Goal: Information Seeking & Learning: Find specific page/section

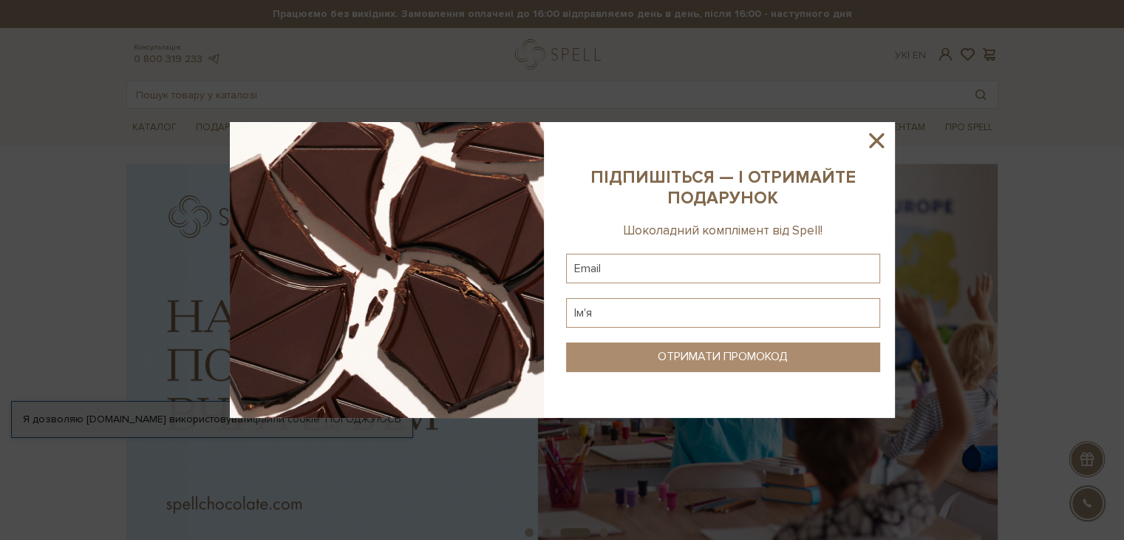
click at [880, 136] on icon at bounding box center [876, 140] width 15 height 15
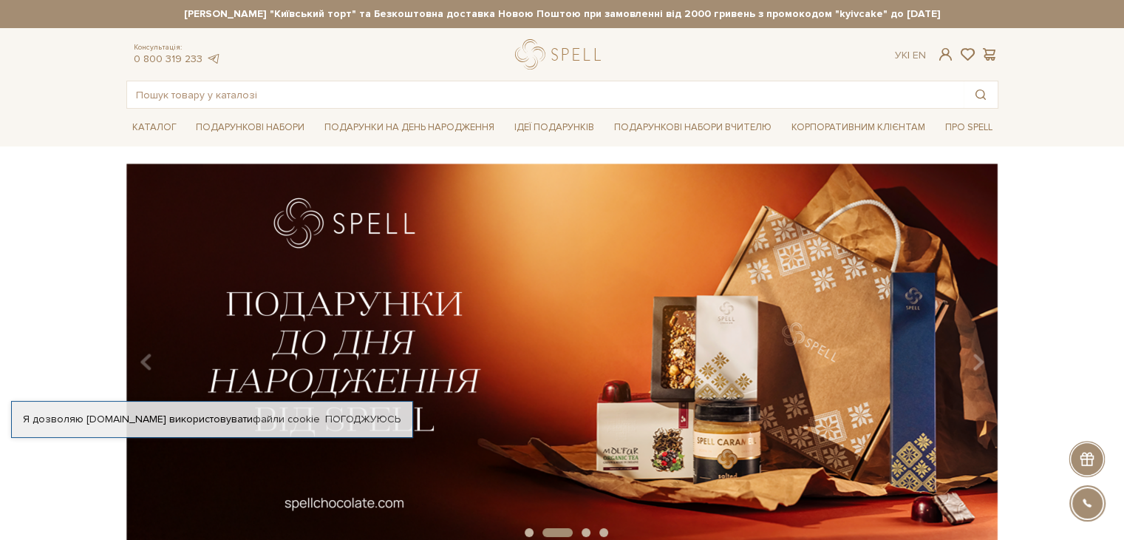
drag, startPoint x: 203, startPoint y: 14, endPoint x: 299, endPoint y: 23, distance: 96.5
click at [490, 32] on header "Сет Цукерок "Київський торт" та Безкоштовна доставка Новою Поштою при замовленн…" at bounding box center [562, 54] width 1124 height 109
drag, startPoint x: 221, startPoint y: 18, endPoint x: 251, endPoint y: 19, distance: 30.3
click at [249, 21] on div "Сет Цукерок "Київський торт" та Безкоштовна доставка Новою Поштою при замовленн…" at bounding box center [562, 14] width 872 height 28
click at [1055, 295] on div "slide 3 of 4" at bounding box center [562, 351] width 1124 height 376
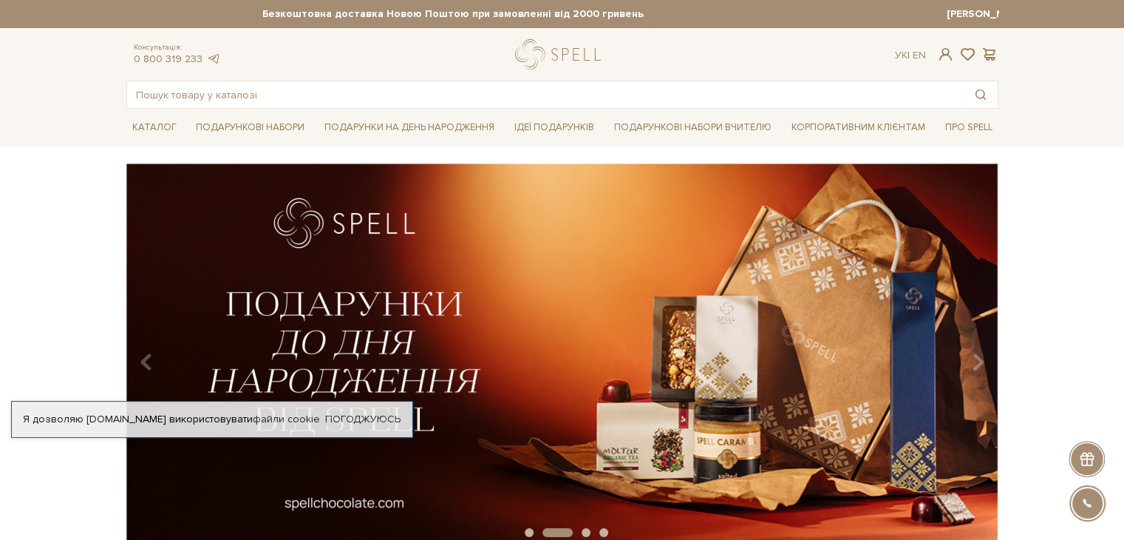
drag, startPoint x: 639, startPoint y: 10, endPoint x: 550, endPoint y: 11, distance: 88.7
click at [588, 4] on div "Сет Цукерок "Київський торт" та Безкоштовна доставка Новою Поштою при замовленн…" at bounding box center [562, 14] width 872 height 28
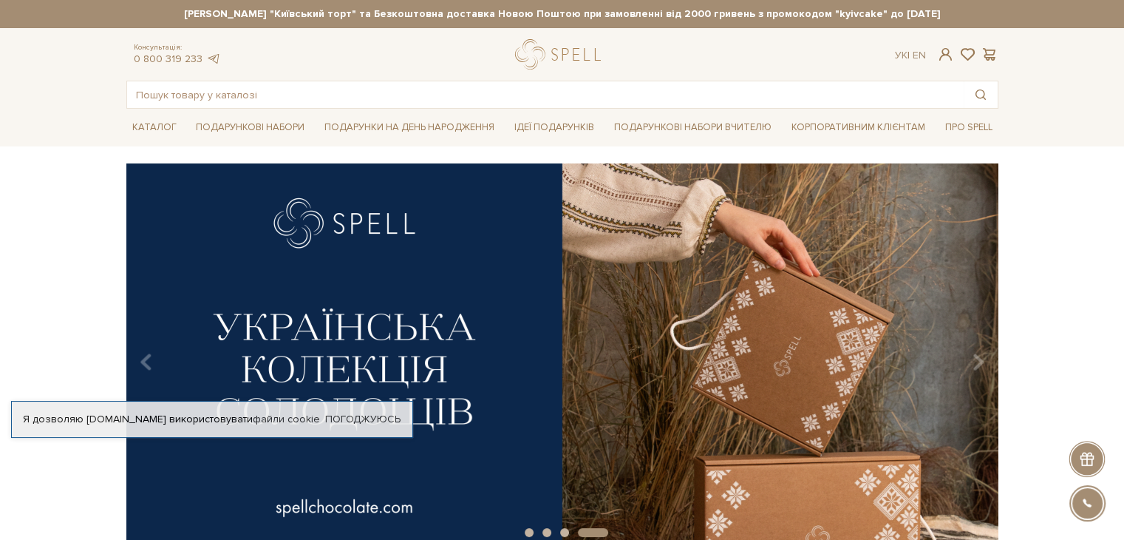
drag, startPoint x: 610, startPoint y: 9, endPoint x: 288, endPoint y: 24, distance: 322.6
click at [290, 23] on div "Сет Цукерок "Київський торт" та Безкоштовна доставка Новою Поштою при замовленн…" at bounding box center [562, 14] width 872 height 28
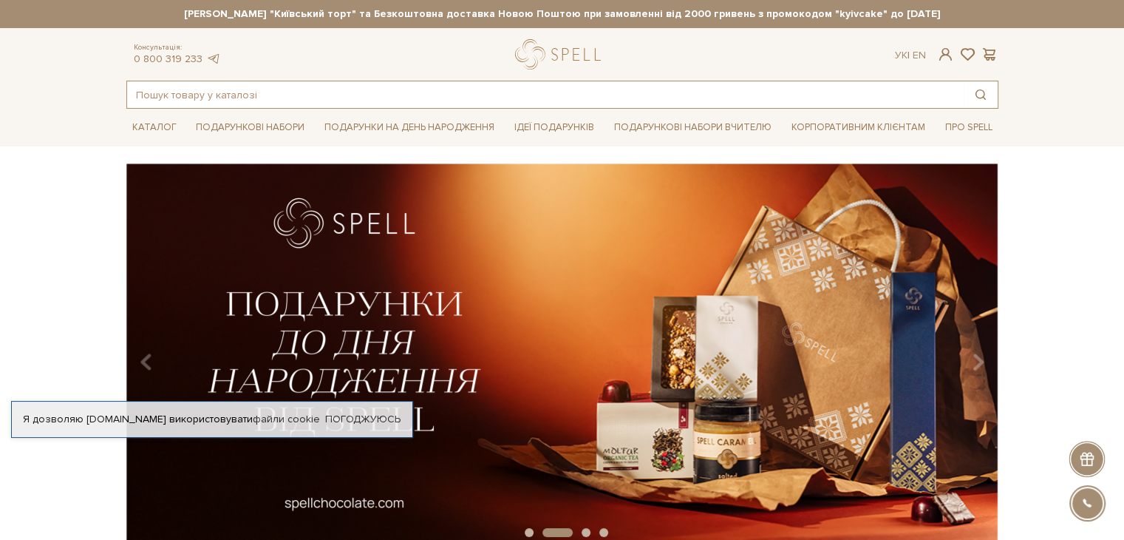
click at [446, 93] on input "text" at bounding box center [545, 94] width 837 height 27
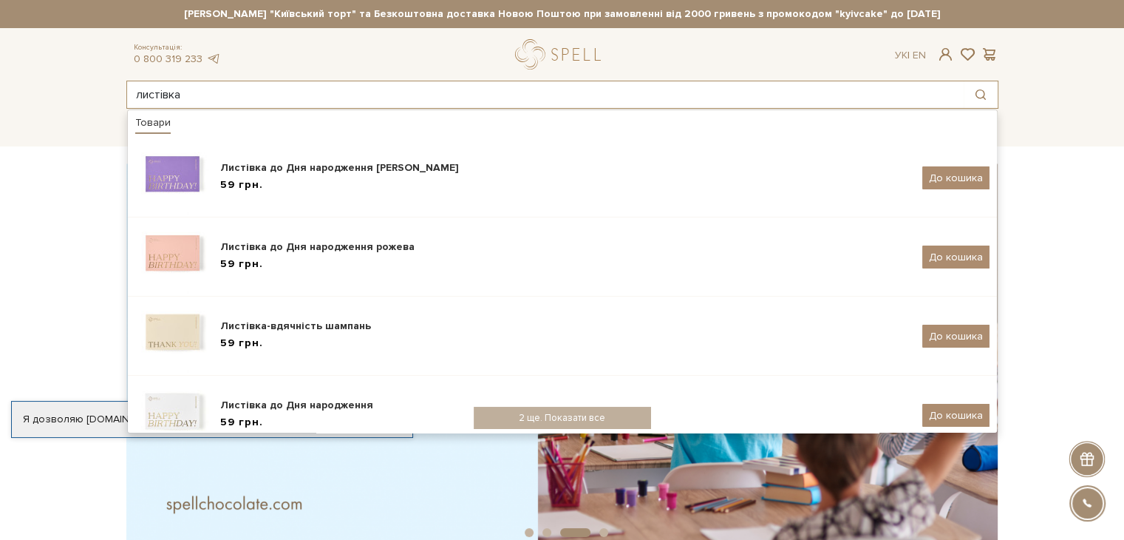
type input "листівка"
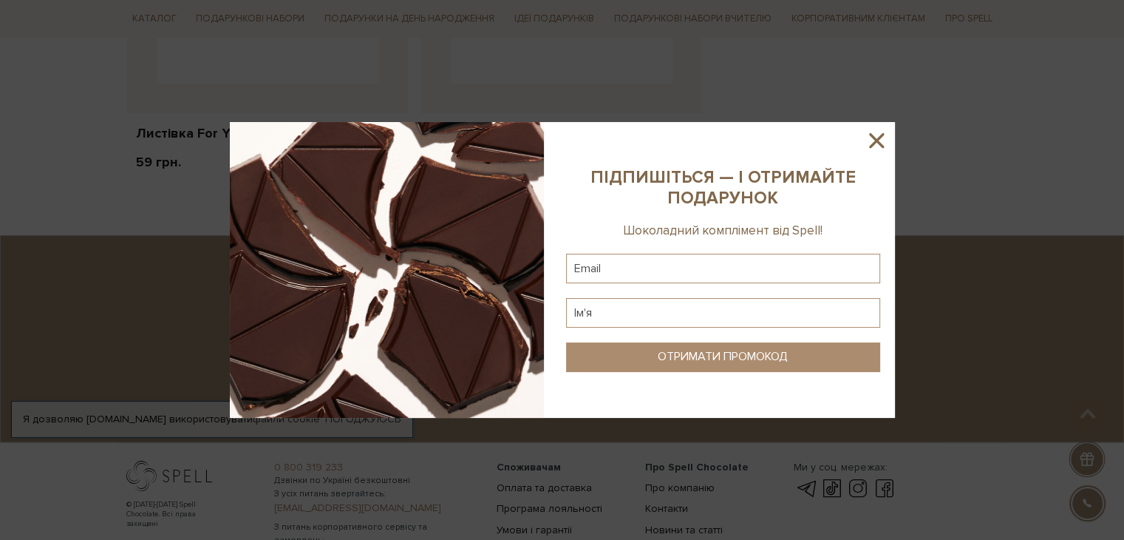
scroll to position [1236, 0]
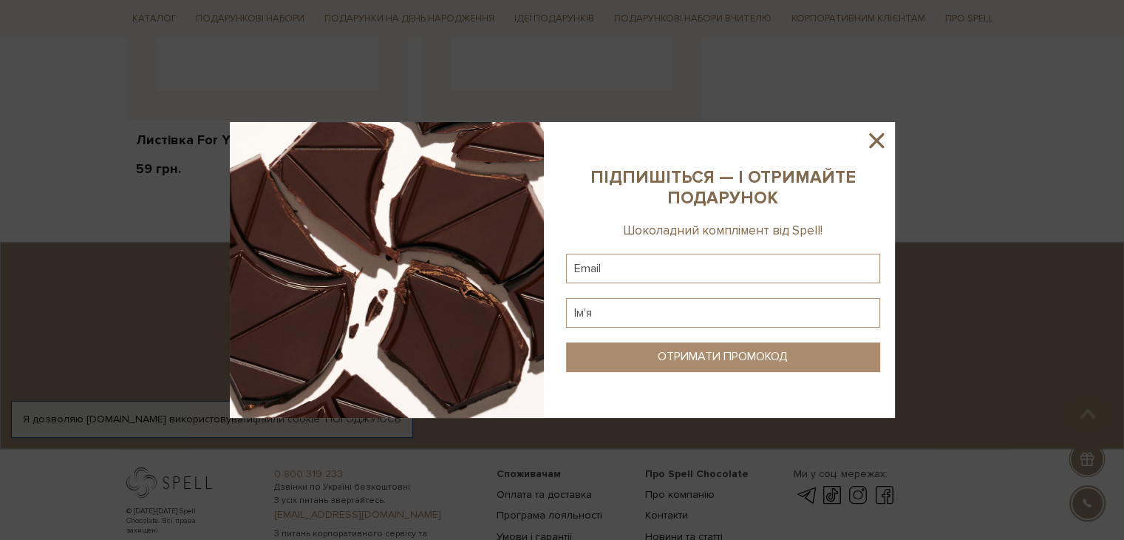
click at [878, 132] on icon at bounding box center [876, 140] width 25 height 25
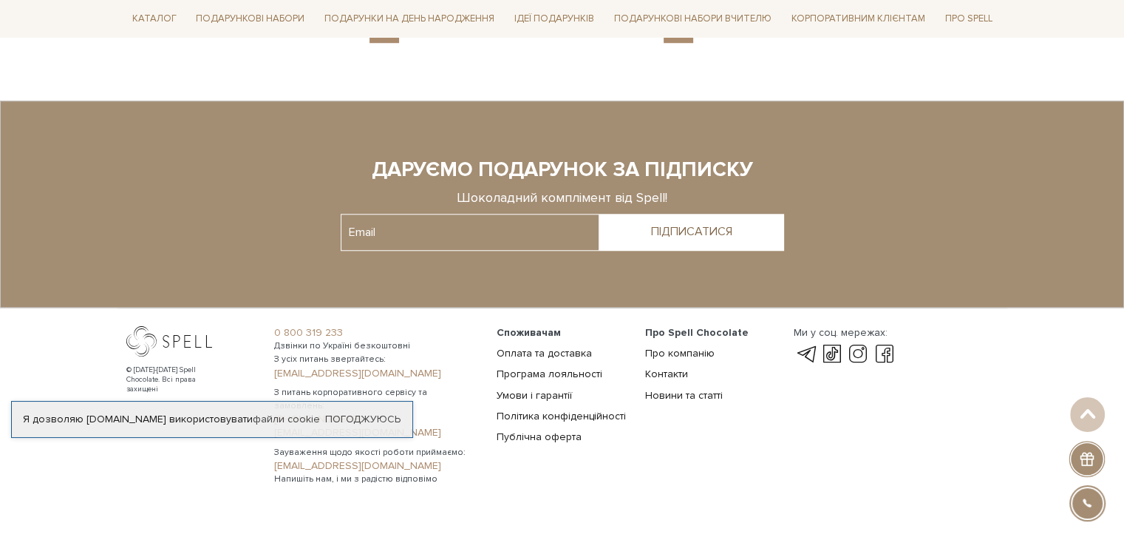
scroll to position [1381, 0]
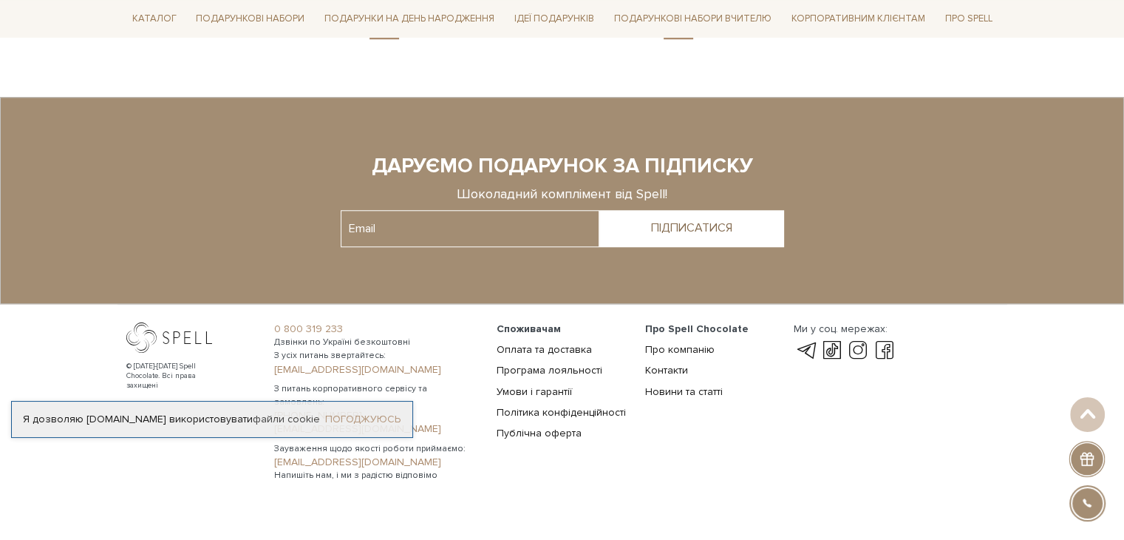
click at [375, 418] on link "Погоджуюсь" at bounding box center [362, 418] width 75 height 13
